Goal: Task Accomplishment & Management: Complete application form

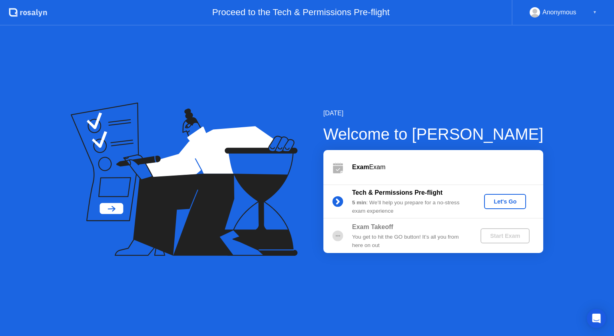
click at [499, 204] on div "Let's Go" at bounding box center [505, 202] width 36 height 6
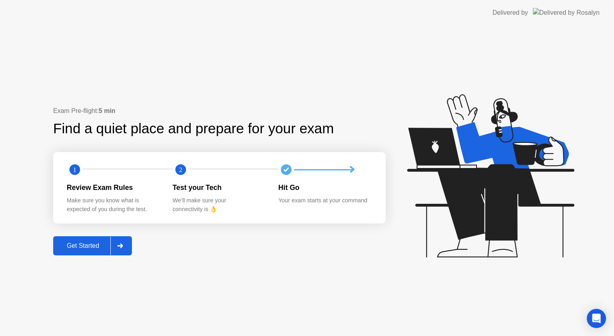
click at [88, 249] on div "Get Started" at bounding box center [83, 246] width 55 height 7
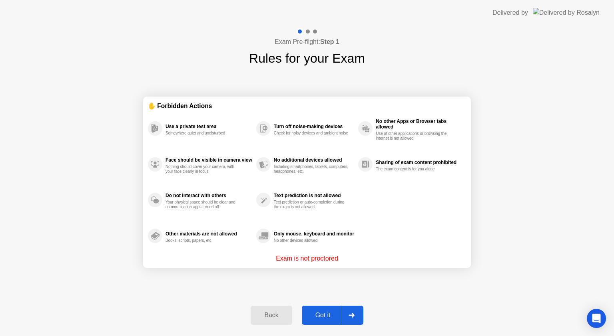
click at [331, 314] on div "Got it" at bounding box center [323, 315] width 38 height 7
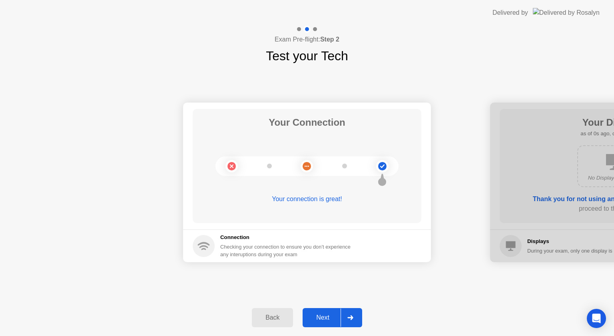
click at [336, 320] on div "Next" at bounding box center [323, 317] width 36 height 7
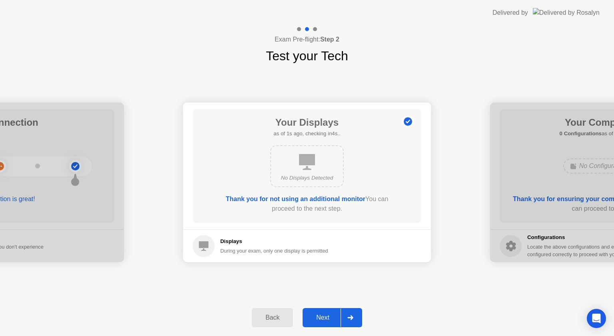
click at [336, 320] on div "Next" at bounding box center [323, 317] width 36 height 7
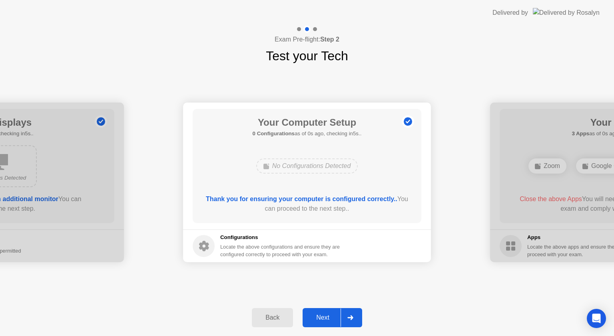
click at [336, 320] on div "Next" at bounding box center [323, 317] width 36 height 7
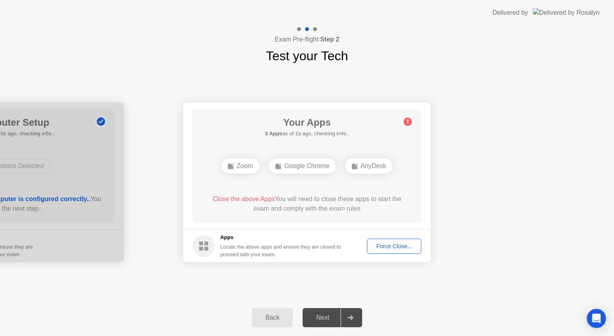
click at [390, 245] on div "Force Close..." at bounding box center [394, 246] width 49 height 6
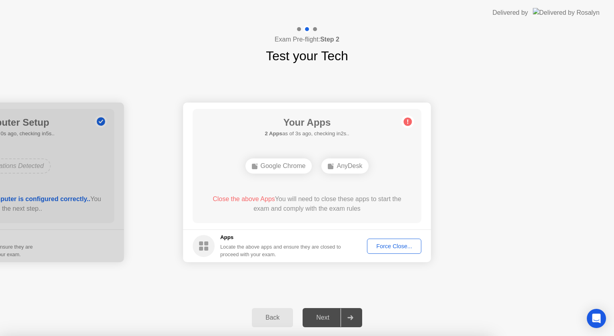
click at [406, 251] on button "Force Close..." at bounding box center [394, 246] width 54 height 15
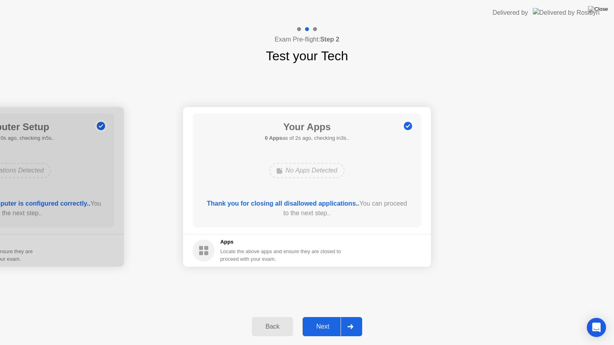
click at [321, 321] on button "Next" at bounding box center [332, 326] width 60 height 19
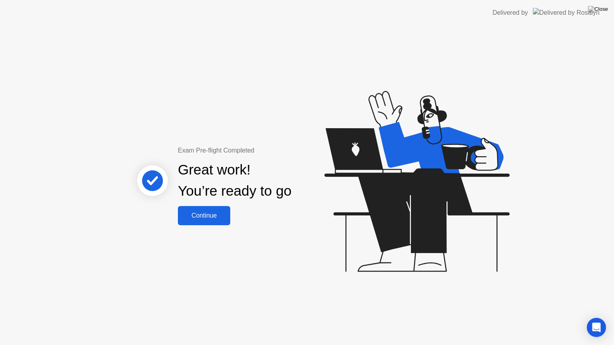
click at [209, 217] on div "Continue" at bounding box center [204, 215] width 48 height 7
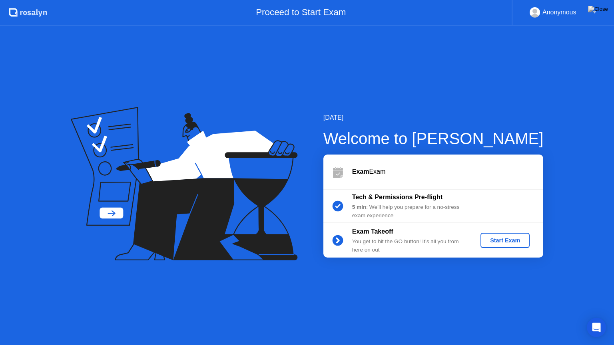
click at [504, 237] on div "Start Exam" at bounding box center [504, 240] width 43 height 6
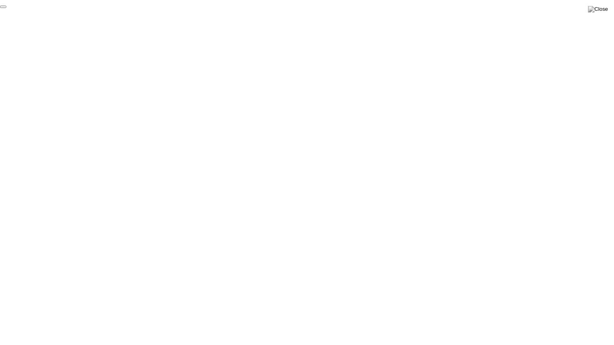
click div "End Proctoring Session"
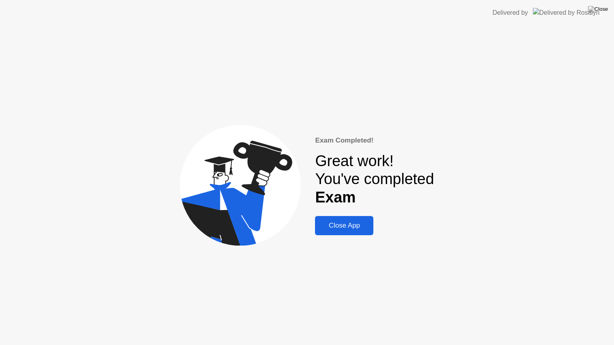
click at [338, 224] on div "Close App" at bounding box center [344, 226] width 54 height 8
